Goal: Check status: Check status

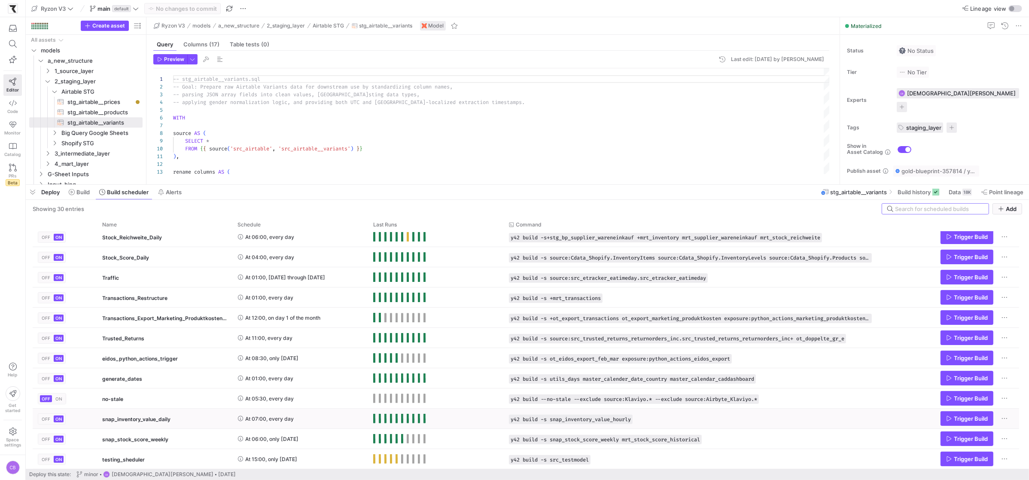
scroll to position [368, 0]
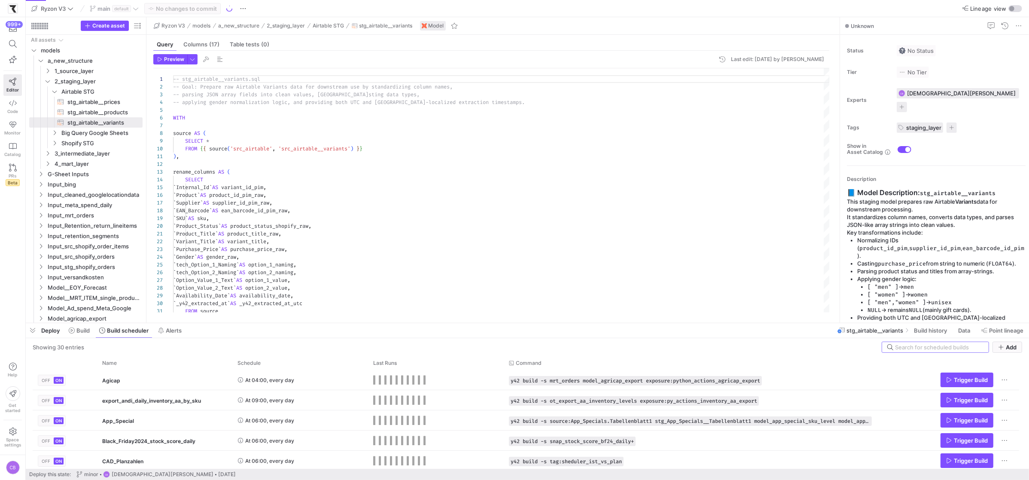
scroll to position [77, 0]
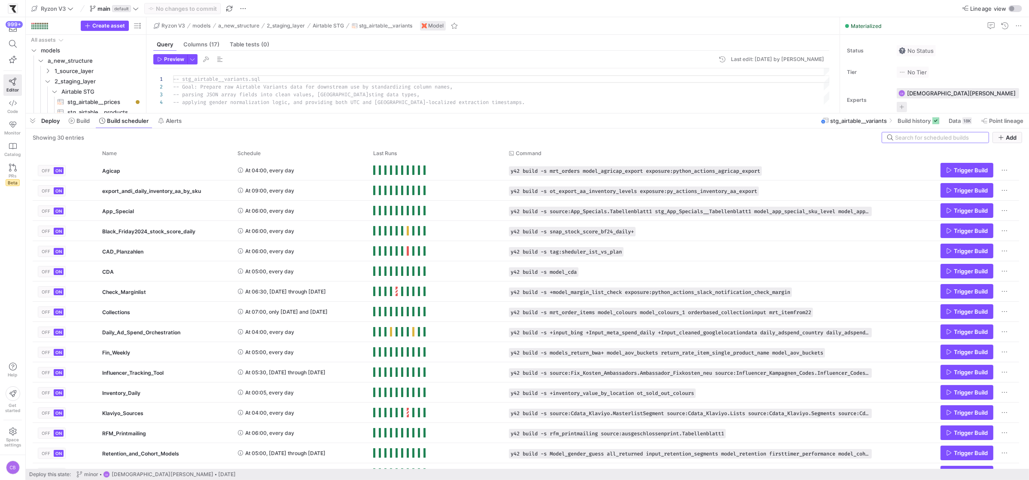
drag, startPoint x: 388, startPoint y: 322, endPoint x: 415, endPoint y: 66, distance: 257.7
click at [416, 112] on div at bounding box center [527, 113] width 1003 height 3
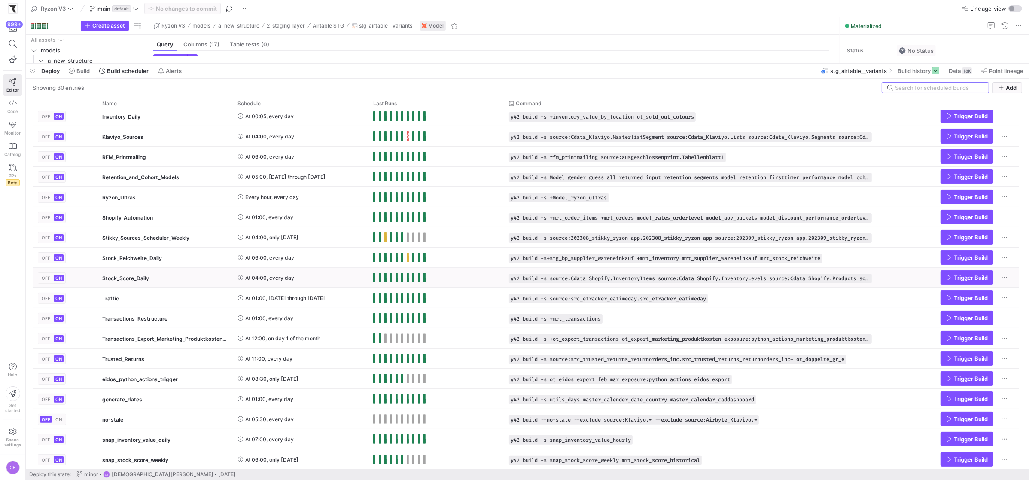
scroll to position [0, 0]
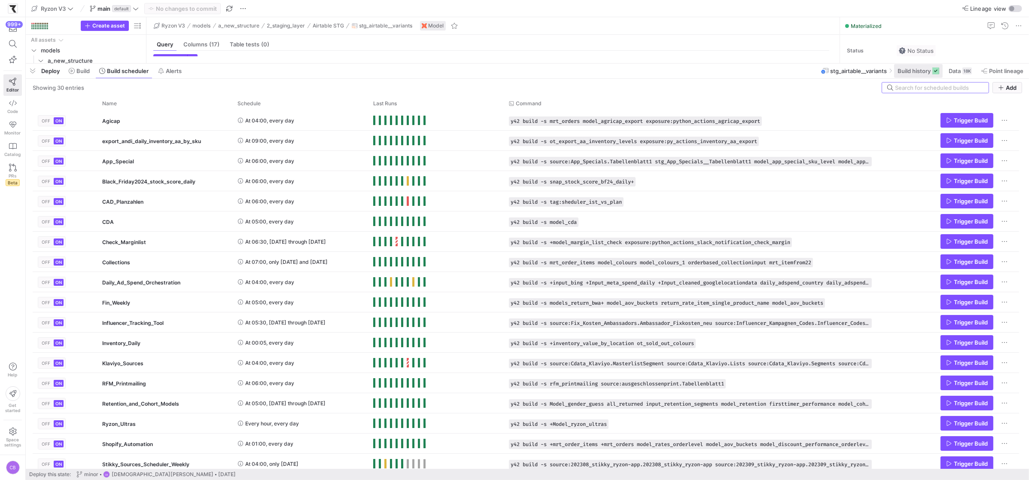
click at [911, 71] on span "Build history" at bounding box center [913, 70] width 33 height 7
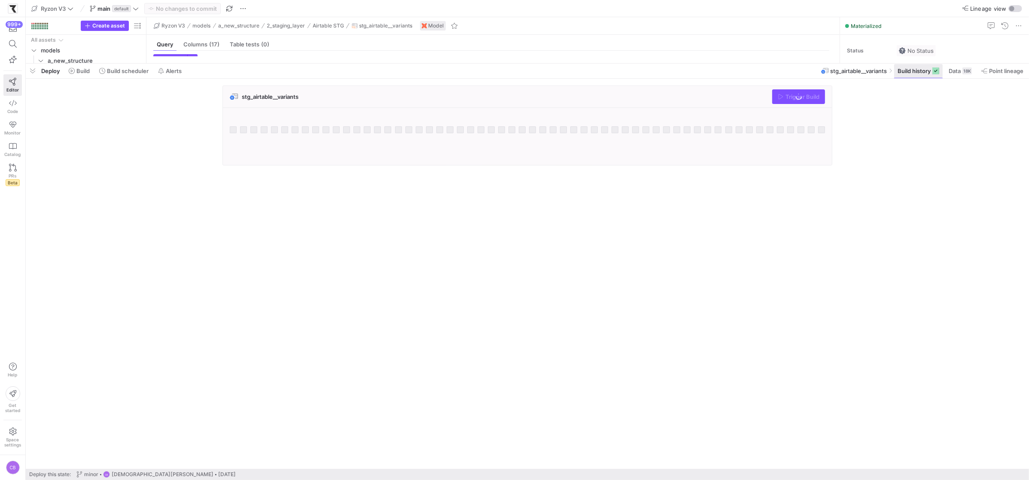
click at [914, 74] on span "Build history" at bounding box center [913, 70] width 33 height 7
